Goal: Transaction & Acquisition: Purchase product/service

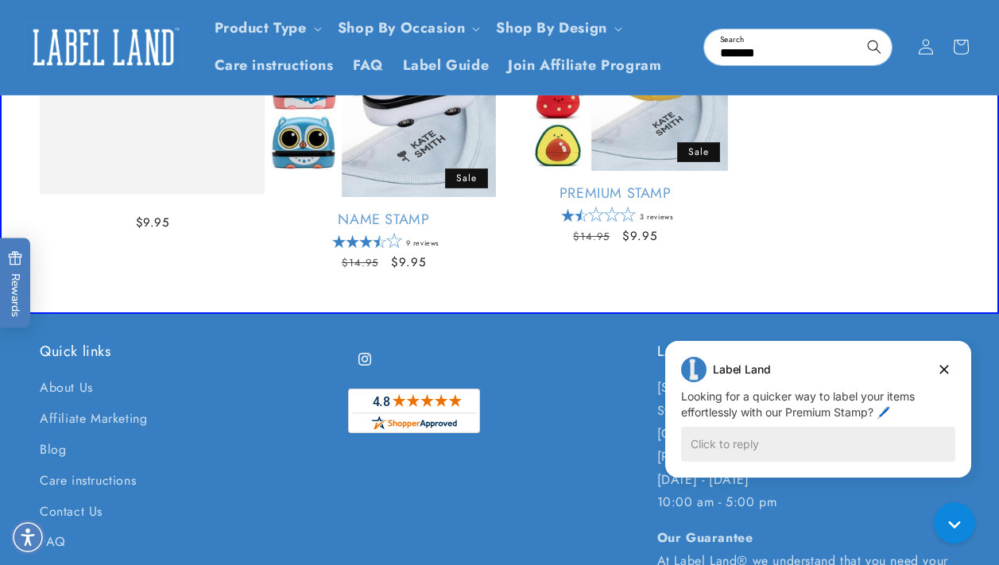
scroll to position [176, 0]
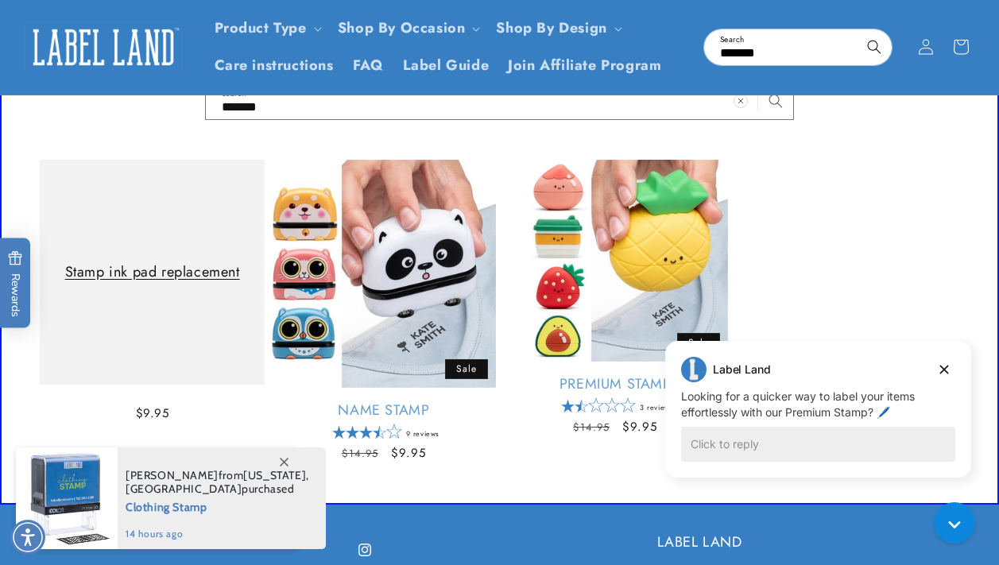
click at [130, 263] on link "Stamp ink pad replacement" at bounding box center [152, 272] width 193 height 18
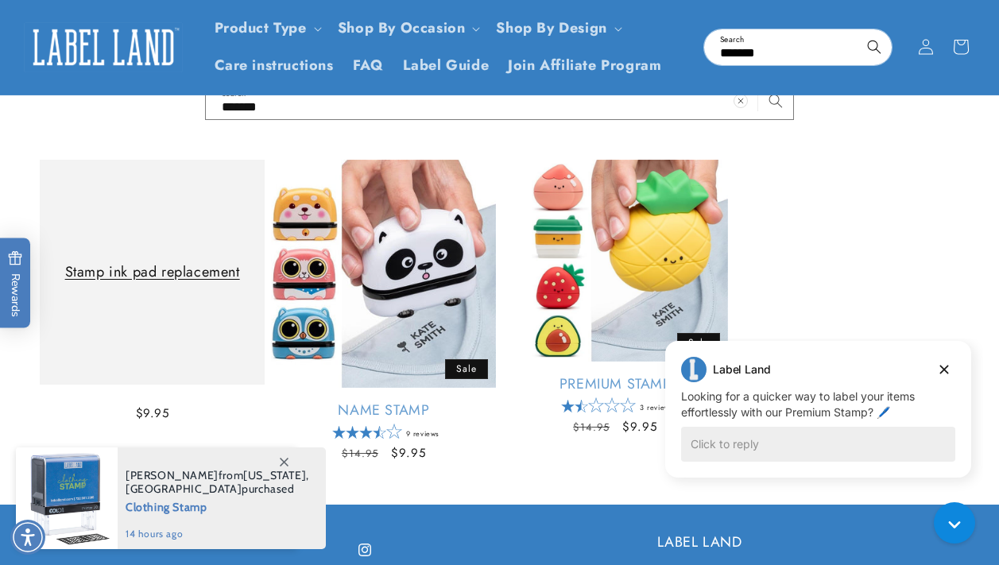
click at [151, 265] on link "Stamp ink pad replacement" at bounding box center [152, 272] width 193 height 18
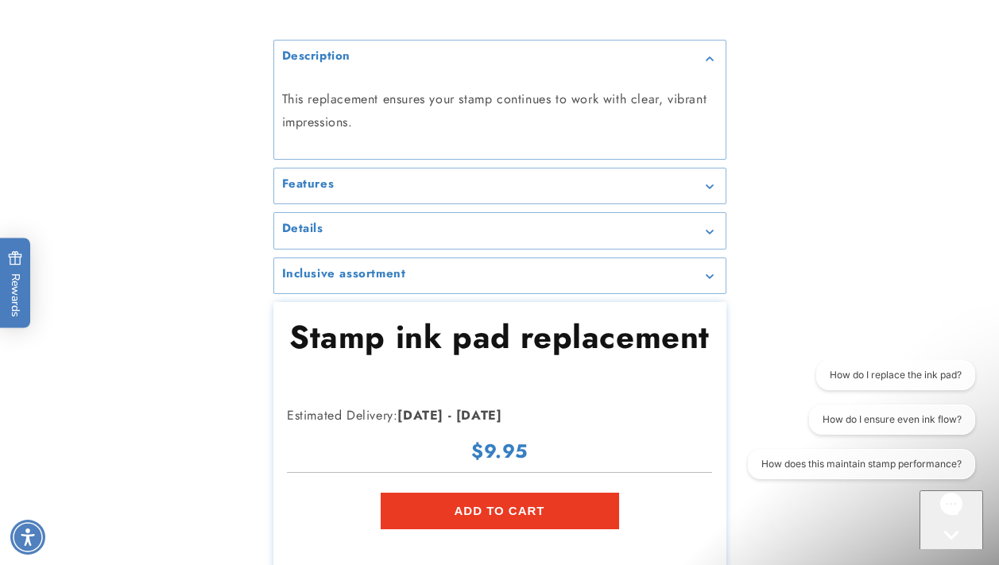
scroll to position [318, 0]
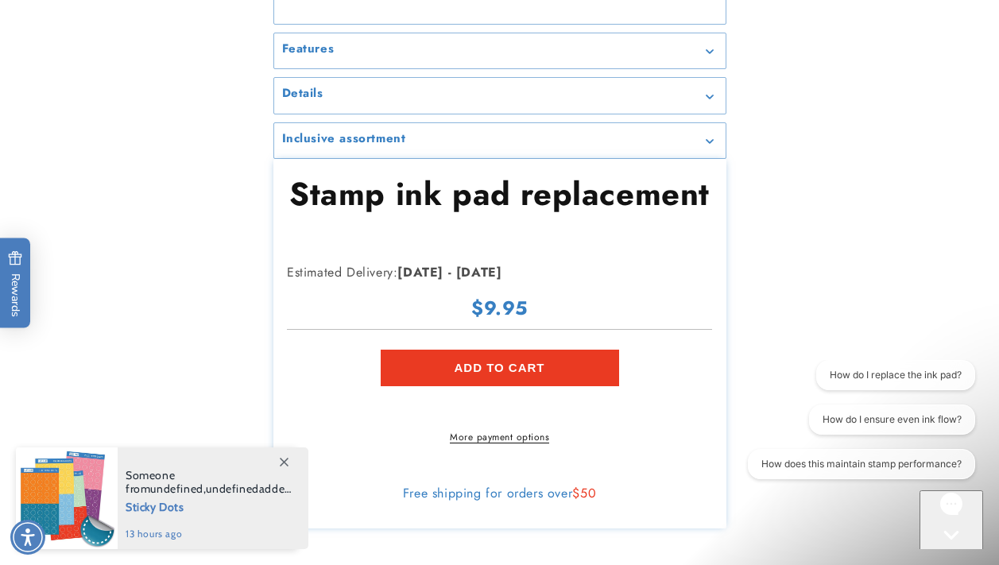
drag, startPoint x: 883, startPoint y: 269, endPoint x: 899, endPoint y: 288, distance: 25.3
click at [883, 269] on div "Skip to product information 1 / of 0 Description This replacement ensures your …" at bounding box center [499, 203] width 999 height 652
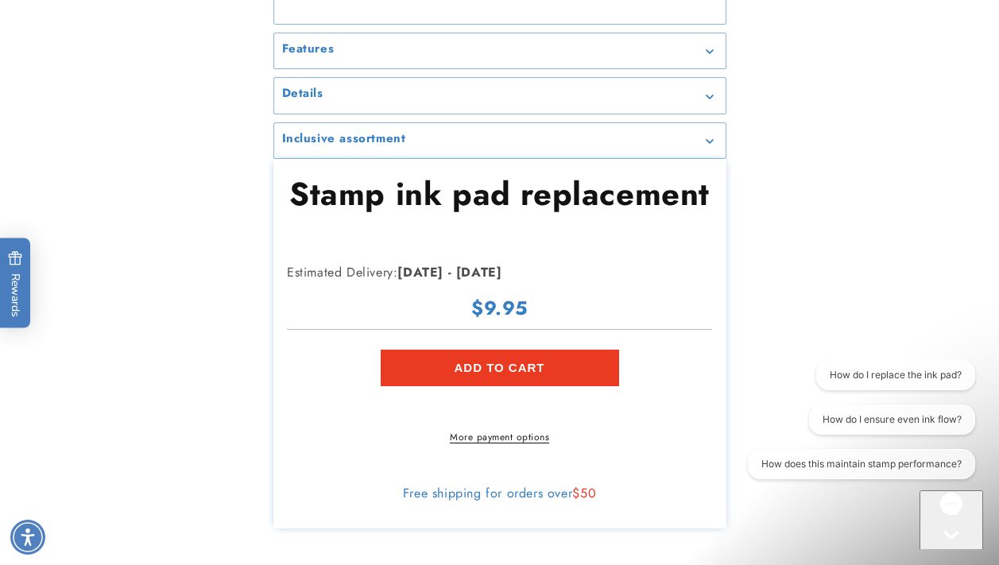
click at [950, 555] on icon "Gorgias live chat" at bounding box center [950, 562] width 15 height 15
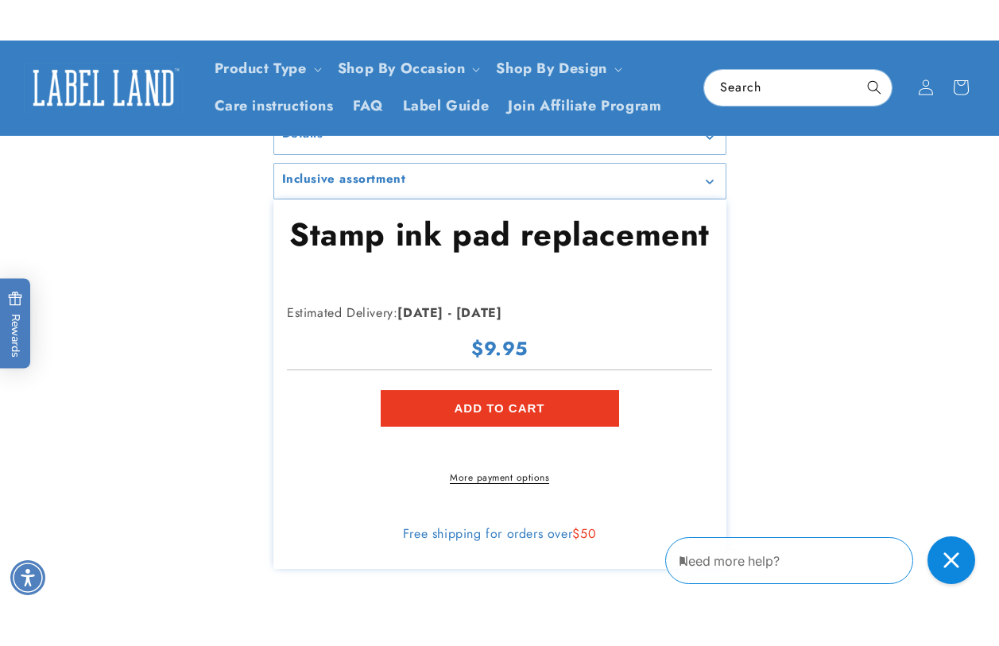
scroll to position [0, 0]
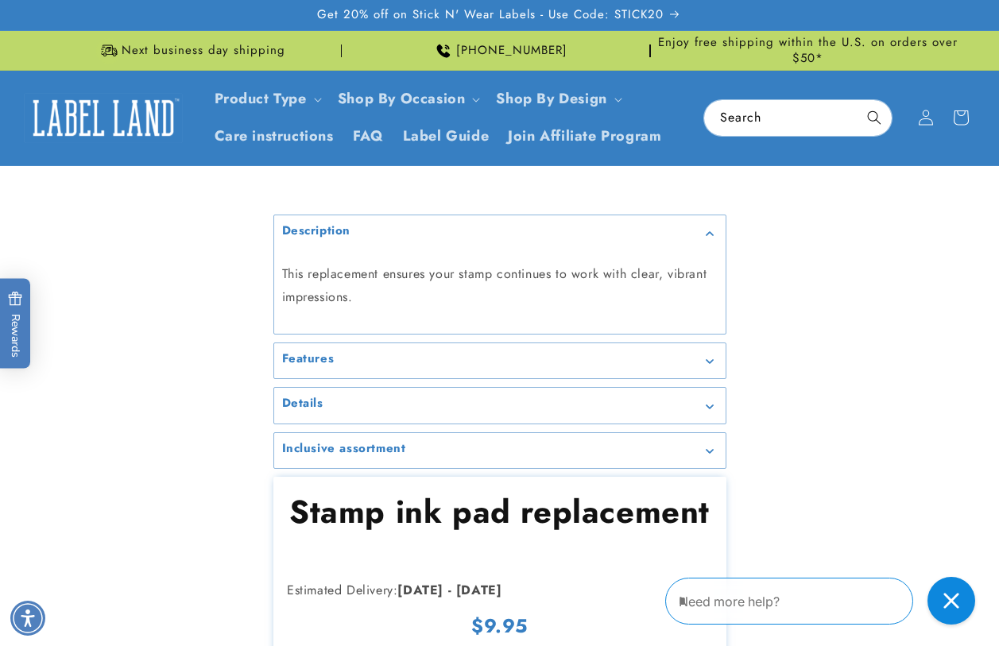
click at [105, 118] on img at bounding box center [103, 117] width 159 height 49
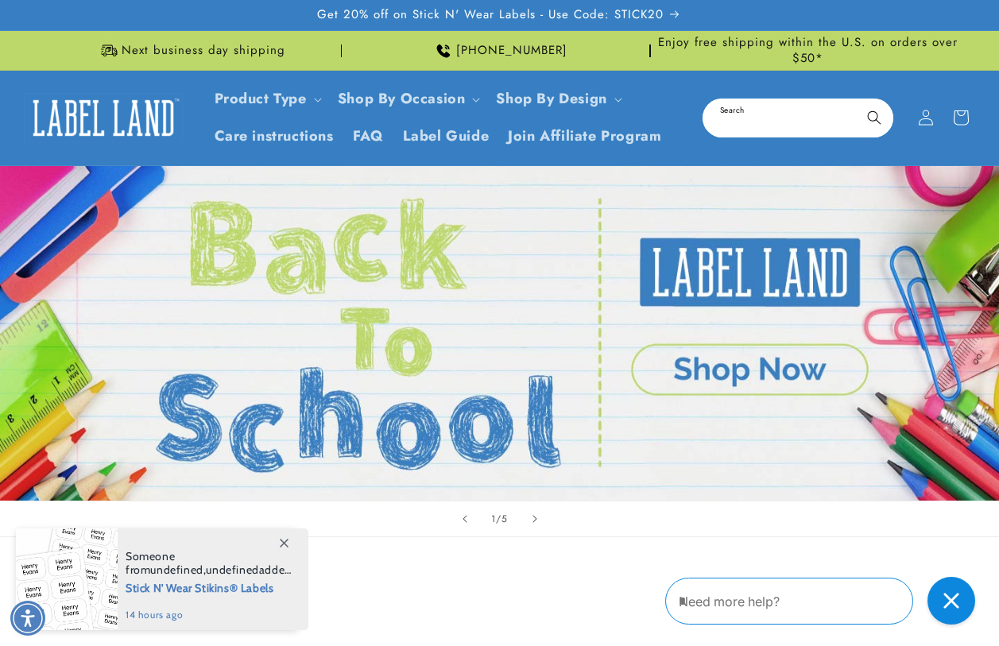
click at [768, 108] on input "Search" at bounding box center [798, 118] width 188 height 36
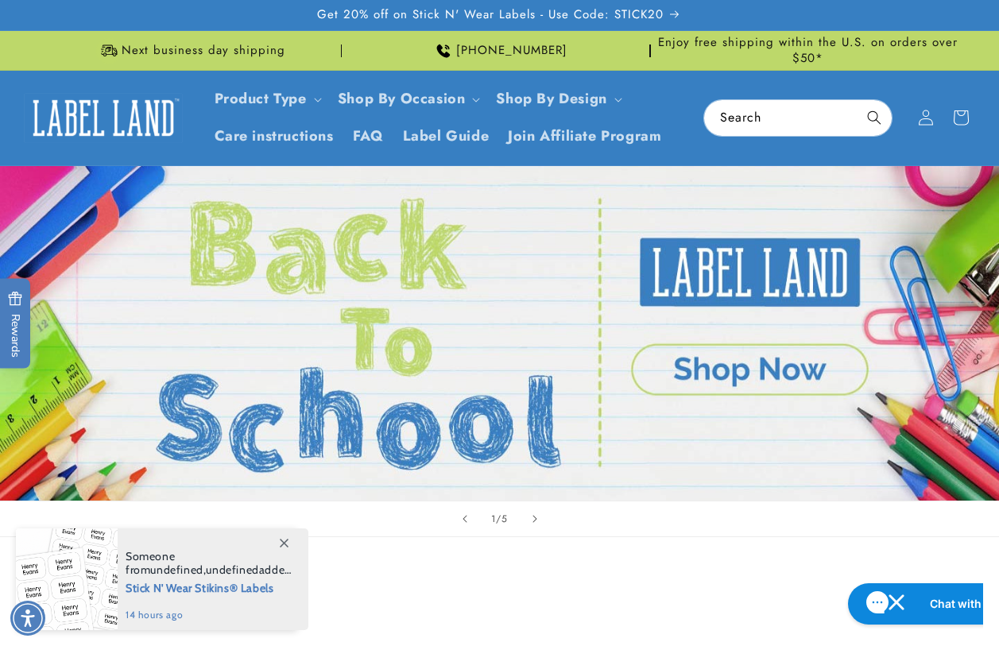
click at [284, 542] on icon at bounding box center [284, 543] width 9 height 9
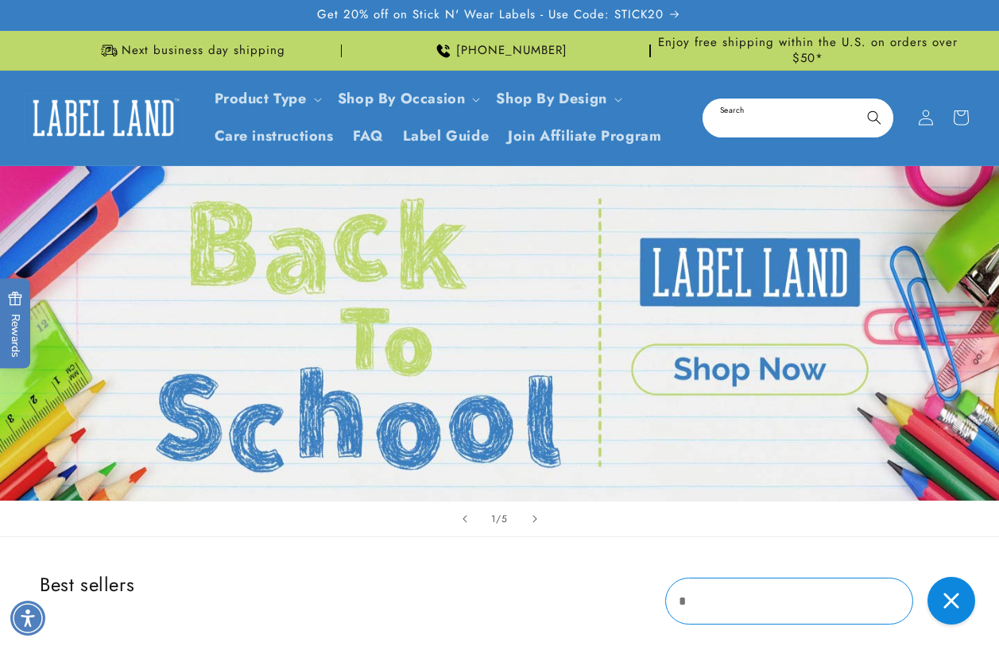
click at [756, 113] on input "Search" at bounding box center [798, 118] width 188 height 36
type input "**********"
click at [857, 100] on button "Search" at bounding box center [874, 117] width 35 height 35
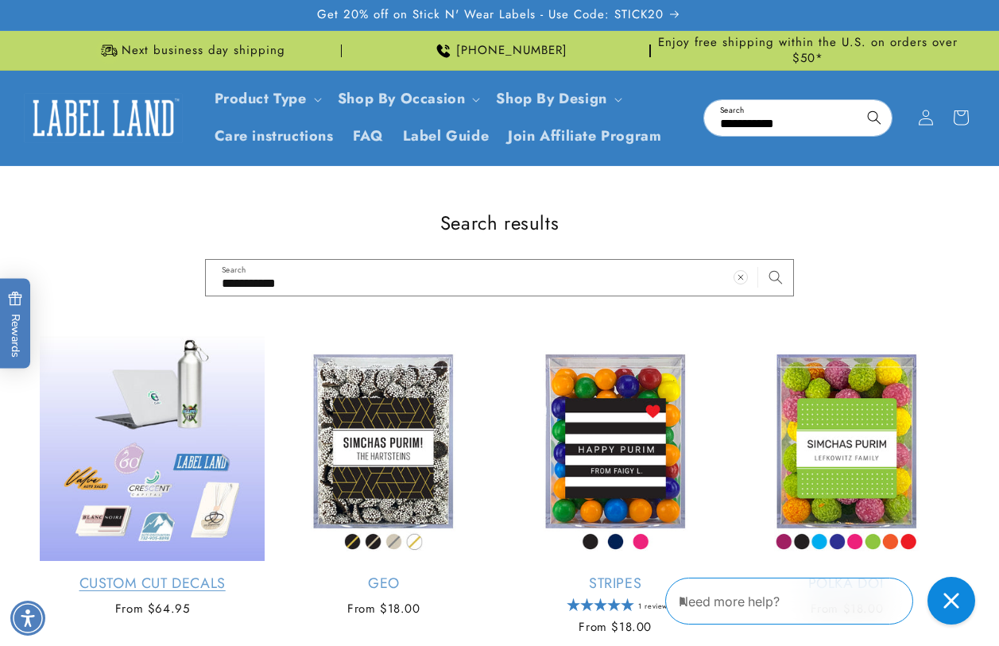
click at [114, 574] on link "Custom Cut Decals" at bounding box center [152, 583] width 225 height 18
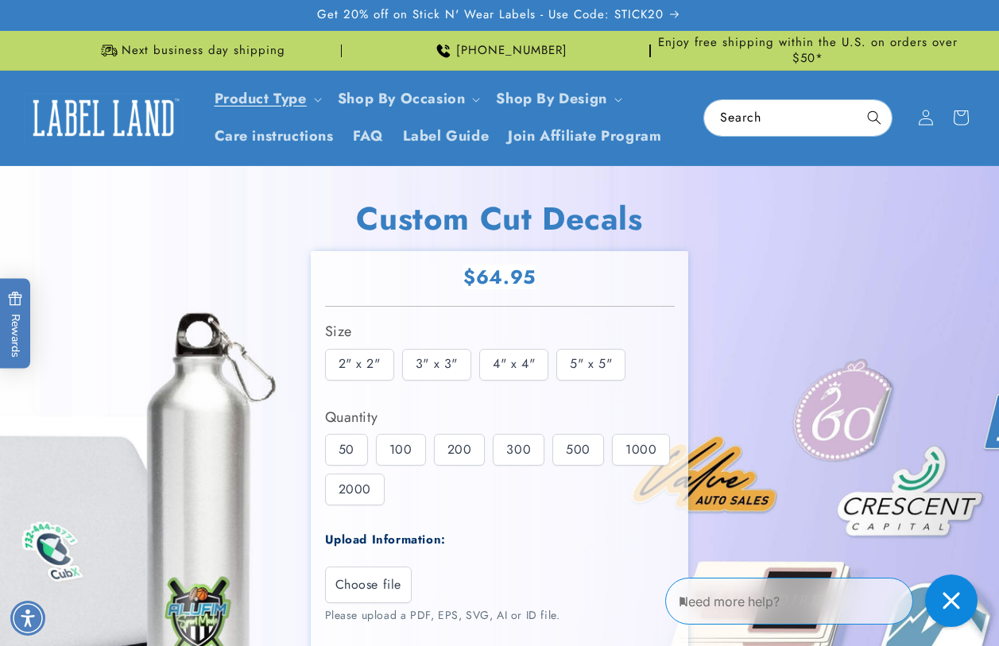
drag, startPoint x: 955, startPoint y: 611, endPoint x: 782, endPoint y: 598, distance: 173.7
click at [955, 611] on div "Close gorgias live chat" at bounding box center [951, 600] width 35 height 35
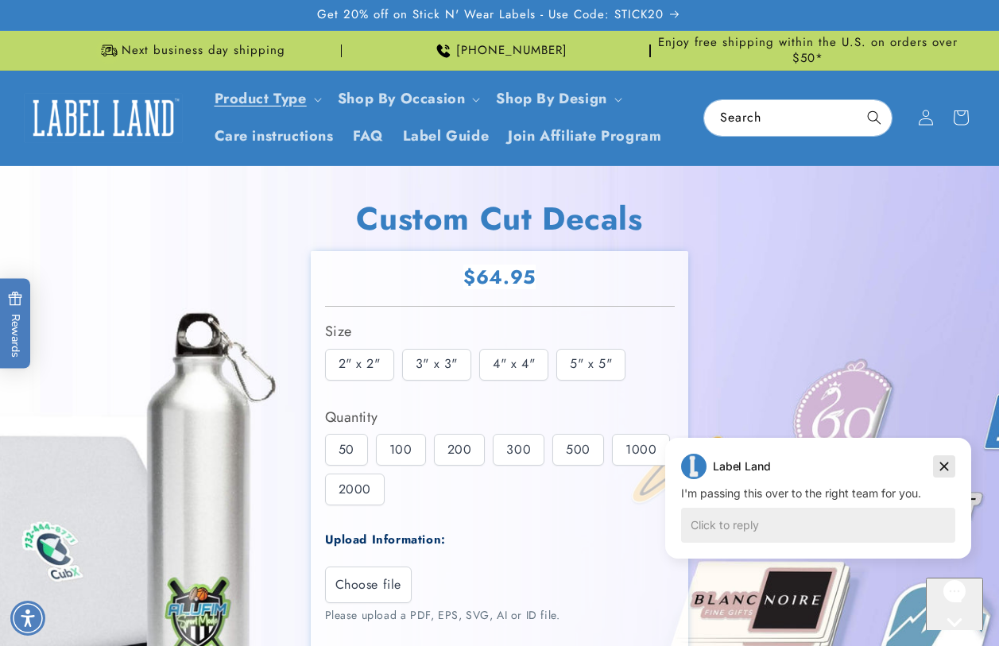
click at [950, 466] on icon "Dismiss campaign" at bounding box center [944, 466] width 16 height 19
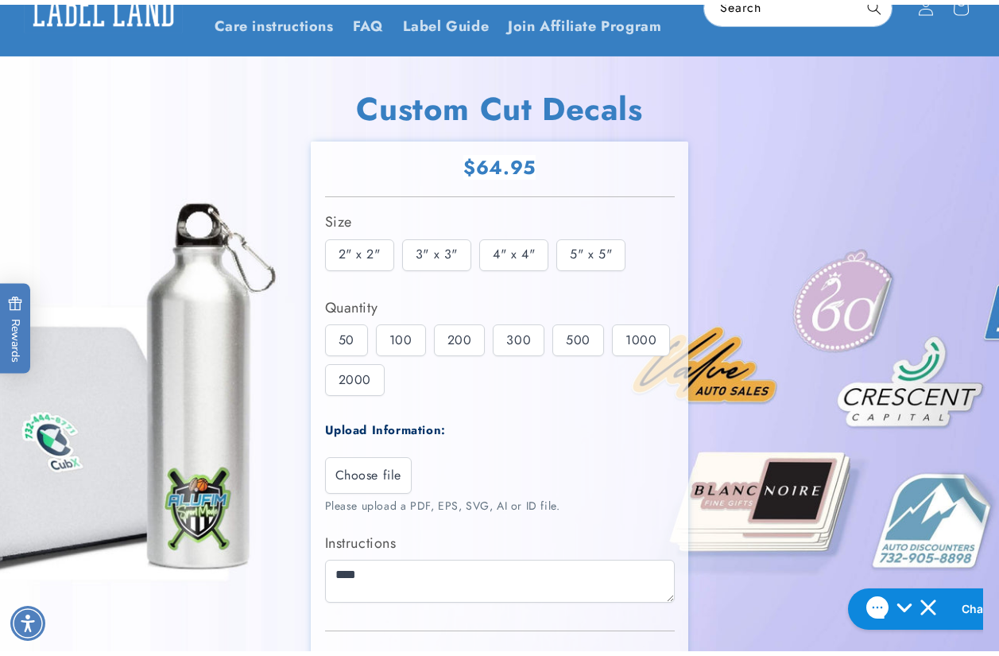
scroll to position [238, 0]
